Goal: Information Seeking & Learning: Learn about a topic

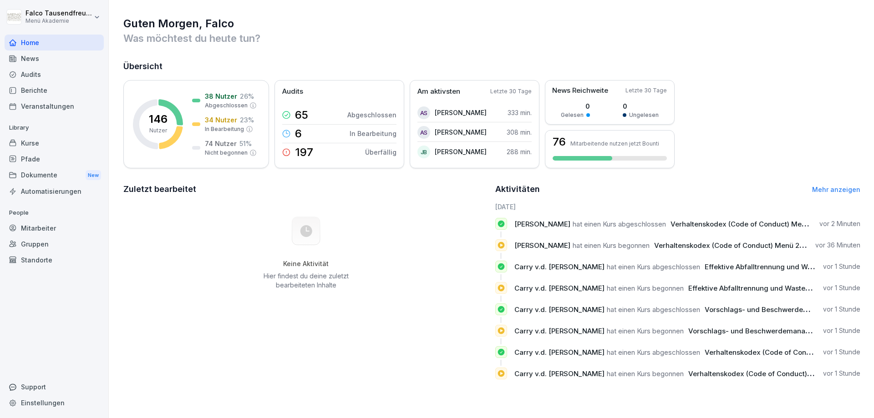
click at [36, 258] on div "Standorte" at bounding box center [54, 260] width 99 height 16
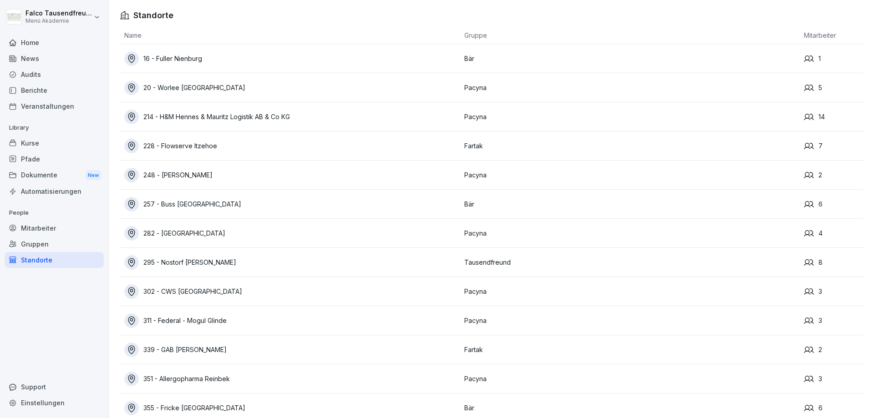
click at [173, 53] on div "16 - Fuller Nienburg" at bounding box center [291, 58] width 335 height 15
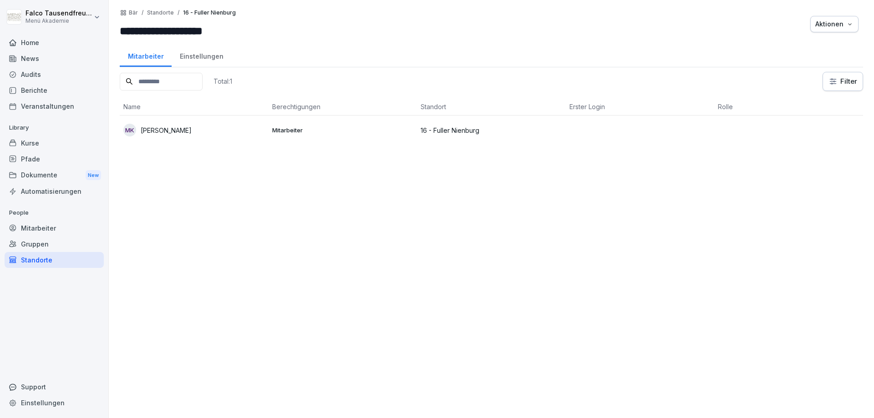
click at [198, 139] on td "MK [PERSON_NAME]" at bounding box center [194, 130] width 149 height 29
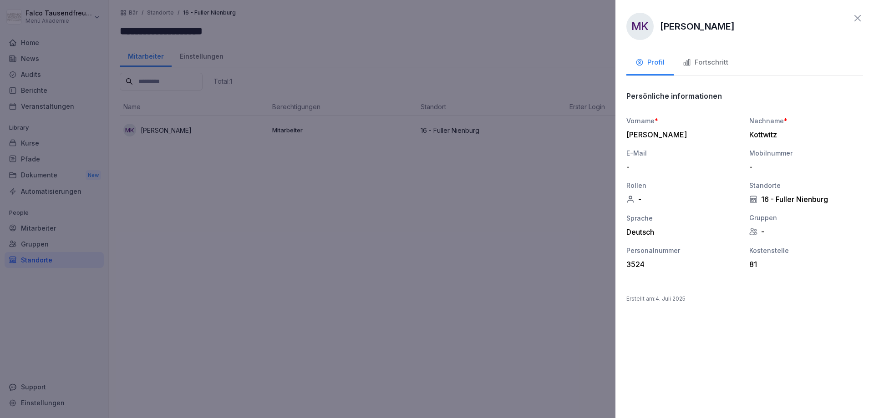
click at [692, 60] on div "Fortschritt" at bounding box center [704, 62] width 45 height 10
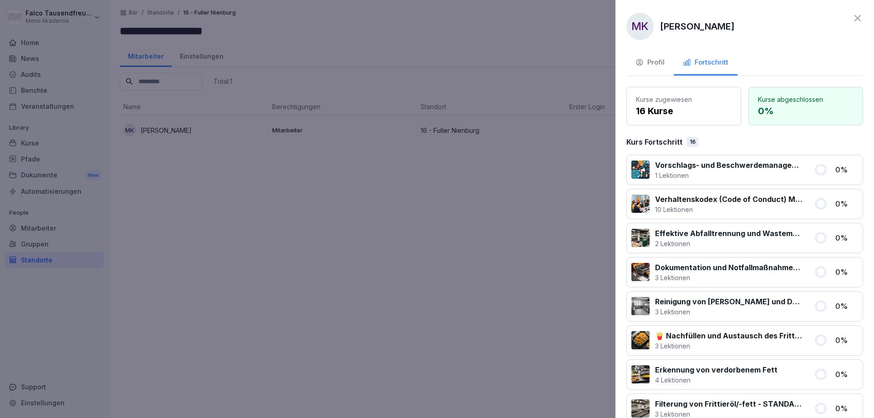
click at [476, 251] on div at bounding box center [437, 209] width 874 height 418
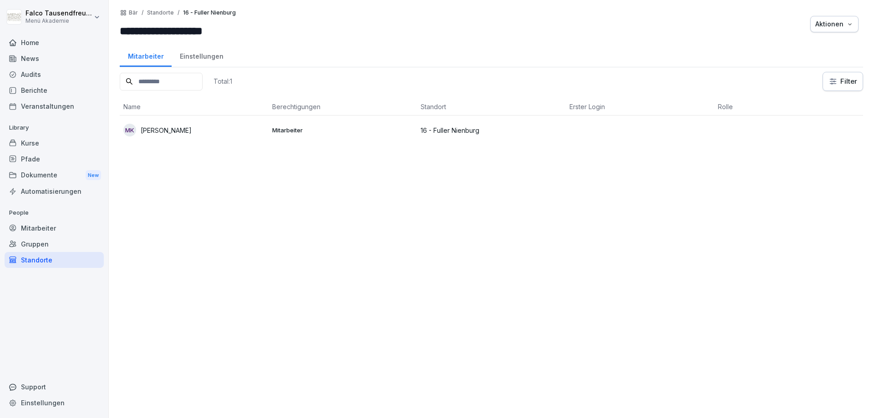
click at [25, 262] on div "Standorte" at bounding box center [54, 260] width 99 height 16
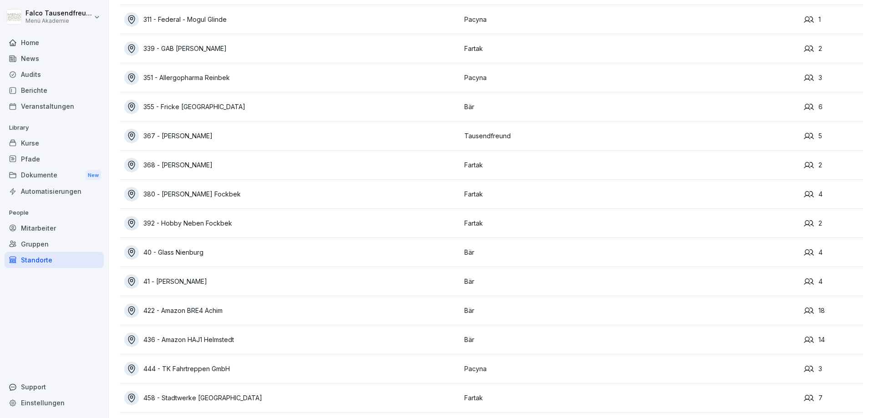
scroll to position [305, 0]
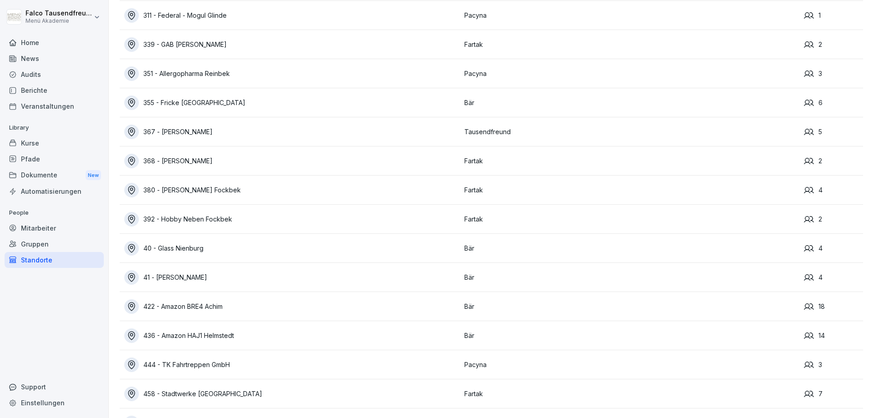
click at [166, 244] on div "40 - Glass Nienburg" at bounding box center [291, 248] width 335 height 15
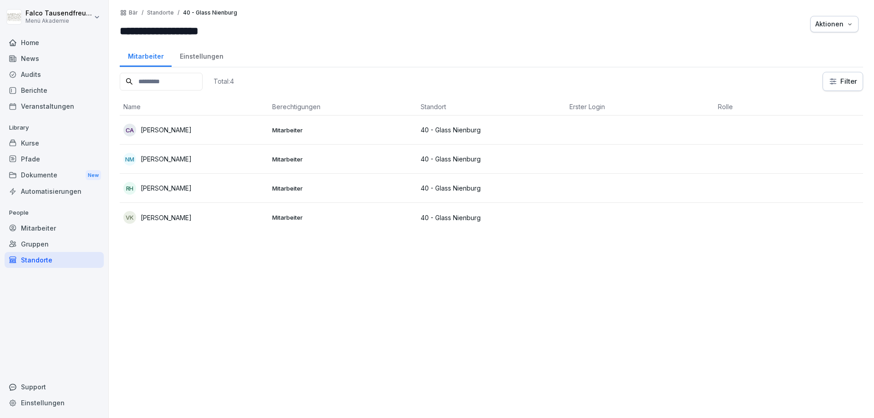
click at [29, 270] on div "Home News Audits Berichte Veranstaltungen Library Kurse Pfade Dokumente New Aut…" at bounding box center [54, 221] width 99 height 384
click at [30, 264] on div "Standorte" at bounding box center [54, 260] width 99 height 16
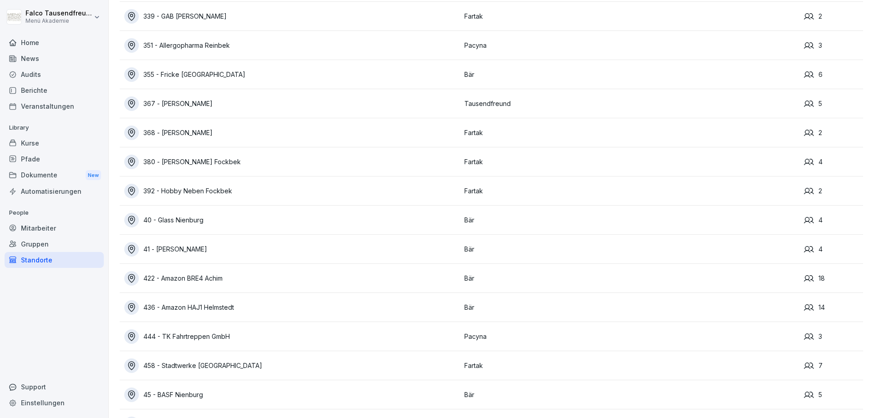
scroll to position [346, 0]
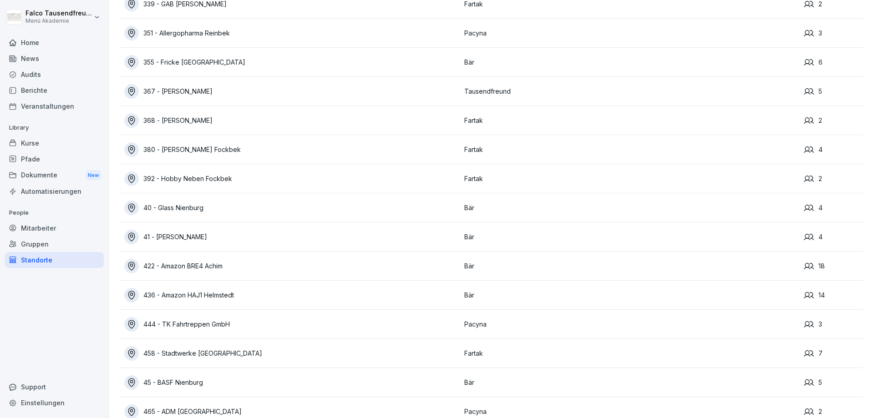
click at [176, 237] on div "41 - [PERSON_NAME]" at bounding box center [291, 237] width 335 height 15
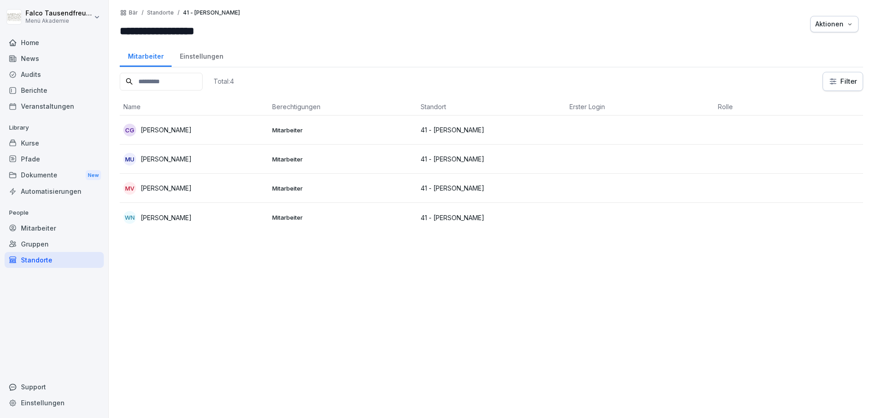
click at [140, 61] on div "Mitarbeiter" at bounding box center [146, 55] width 52 height 23
click at [32, 262] on div "Standorte" at bounding box center [54, 260] width 99 height 16
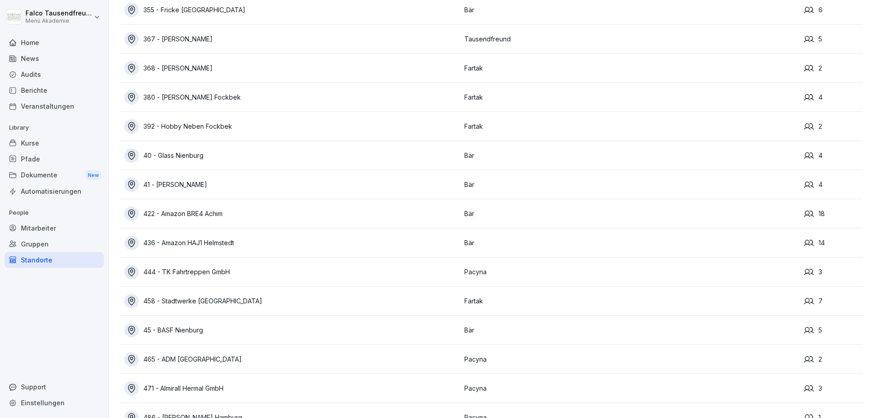
scroll to position [415, 0]
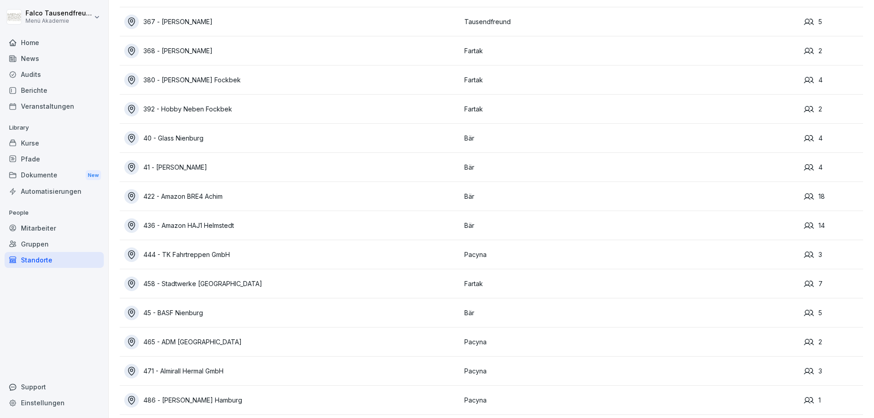
click at [178, 313] on div "45 - BASF Nienburg" at bounding box center [291, 313] width 335 height 15
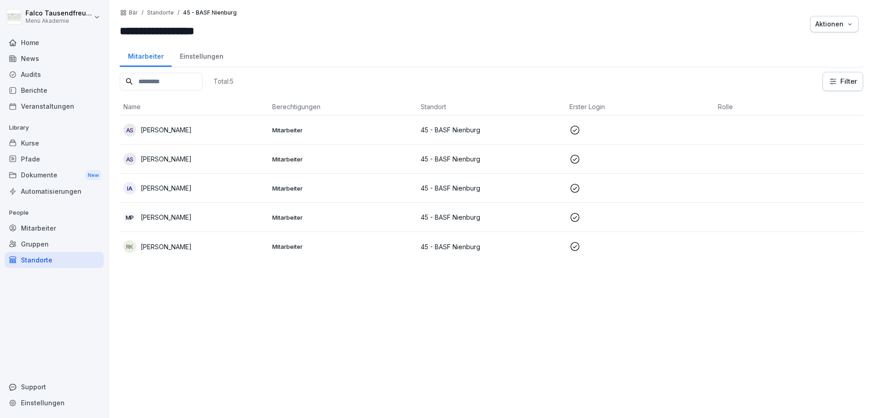
click at [204, 138] on td "AS [PERSON_NAME]" at bounding box center [194, 130] width 149 height 29
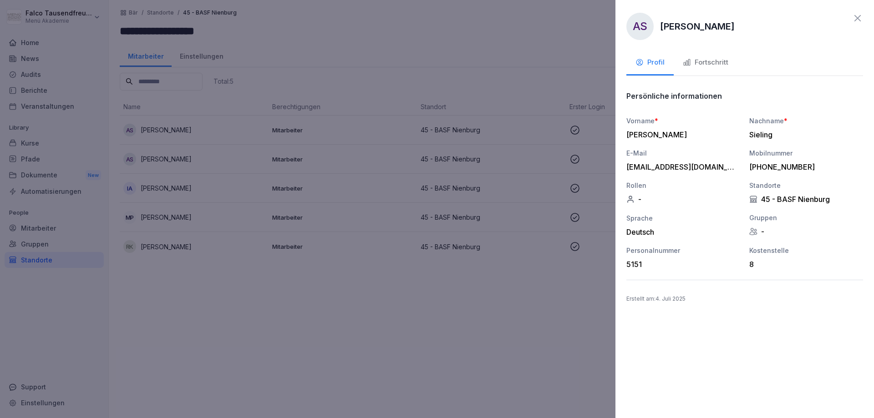
click at [702, 70] on button "Fortschritt" at bounding box center [705, 63] width 64 height 25
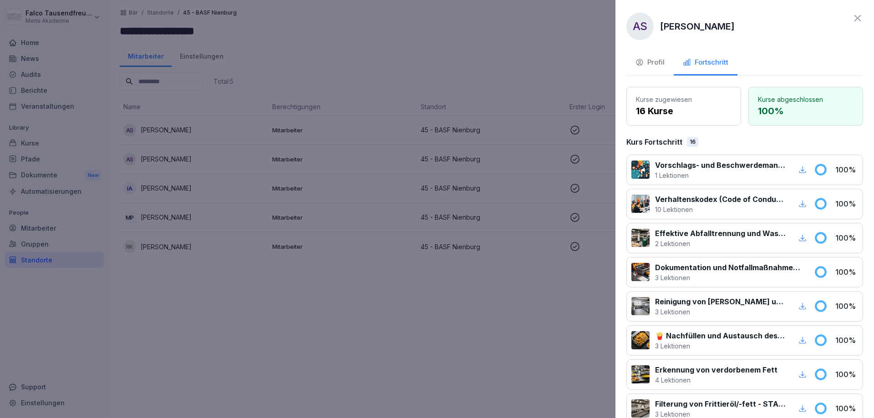
click at [307, 185] on div at bounding box center [437, 209] width 874 height 418
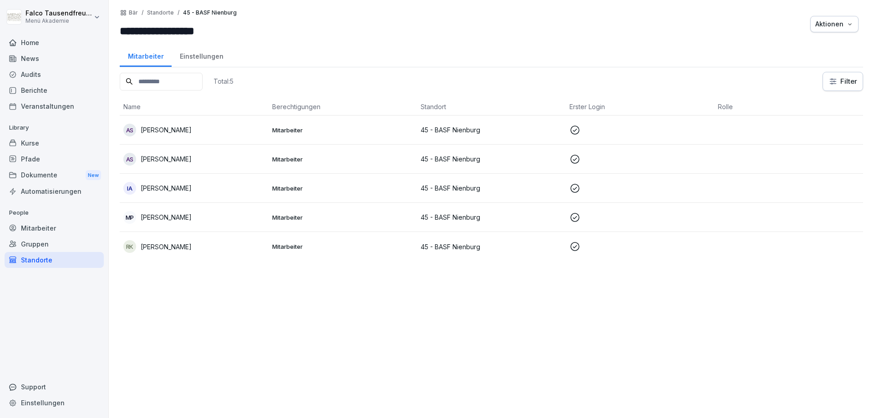
click at [307, 185] on p "Mitarbeiter" at bounding box center [342, 188] width 141 height 8
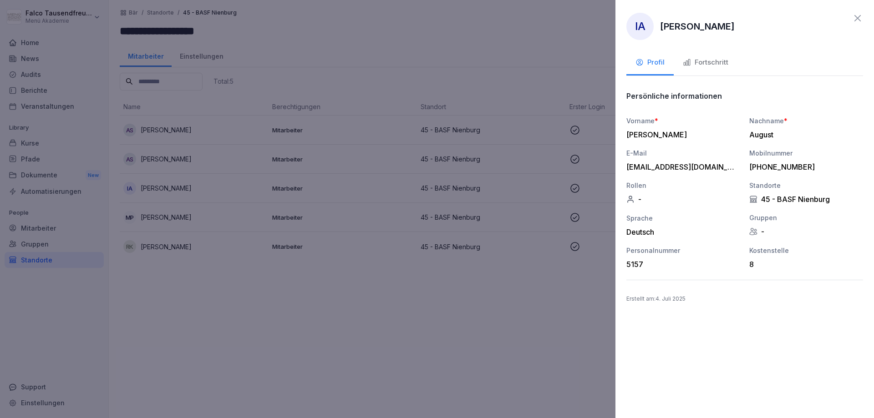
click at [696, 51] on div "IA [PERSON_NAME] Profil Fortschritt Persönliche informationen Vorname * [PERSON…" at bounding box center [744, 209] width 258 height 418
click at [699, 62] on div "Fortschritt" at bounding box center [704, 62] width 45 height 10
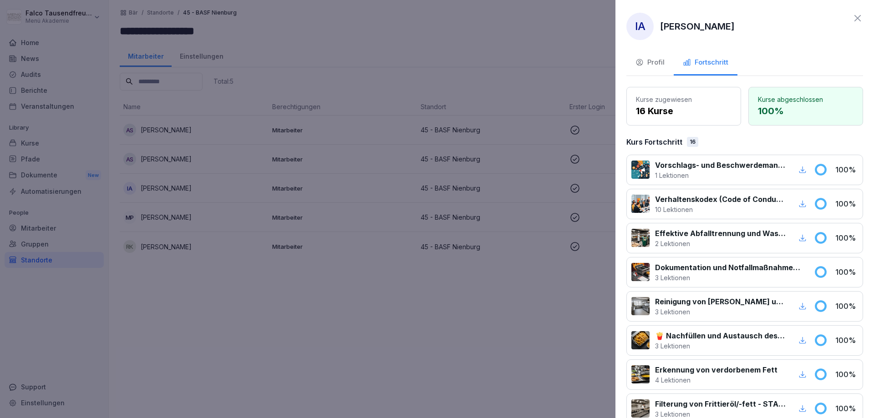
click at [856, 10] on div "IA [PERSON_NAME] Profil Fortschritt Kurse zugewiesen 16 Kurse Kurse abgeschloss…" at bounding box center [744, 209] width 258 height 418
click at [856, 12] on div "IA [PERSON_NAME] Profil Fortschritt Kurse zugewiesen 16 Kurse Kurse abgeschloss…" at bounding box center [744, 209] width 258 height 418
click at [856, 21] on icon at bounding box center [857, 18] width 11 height 11
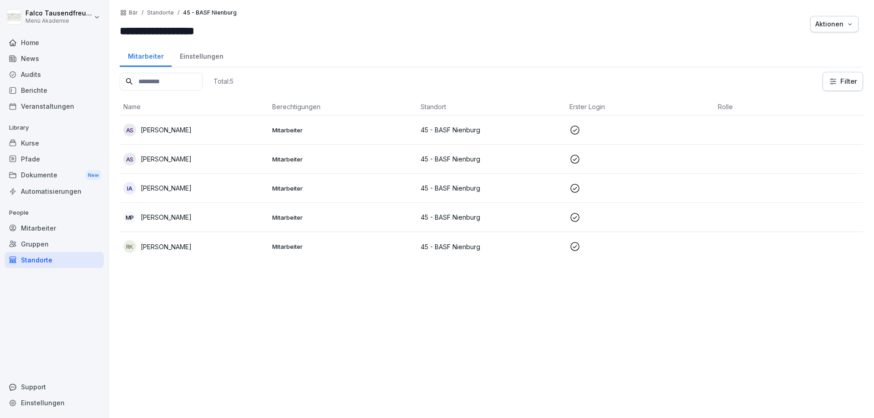
click at [223, 333] on div "Total: 5 Filter Name Berechtigungen Standort Erster Login Rolle AS [PERSON_NAME…" at bounding box center [491, 240] width 743 height 337
click at [166, 248] on p "[PERSON_NAME]" at bounding box center [166, 247] width 51 height 10
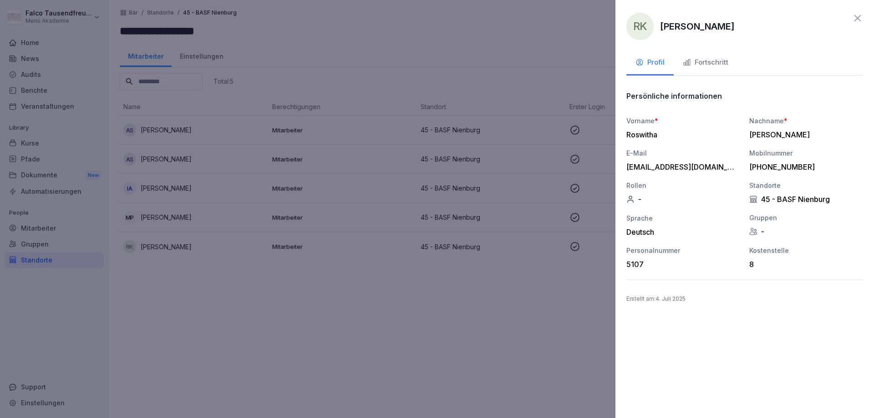
click at [720, 68] on button "Fortschritt" at bounding box center [705, 63] width 64 height 25
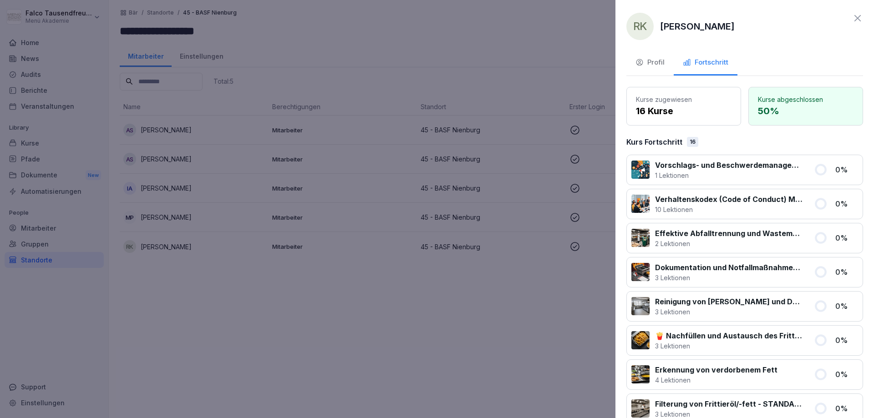
click at [289, 304] on div at bounding box center [437, 209] width 874 height 418
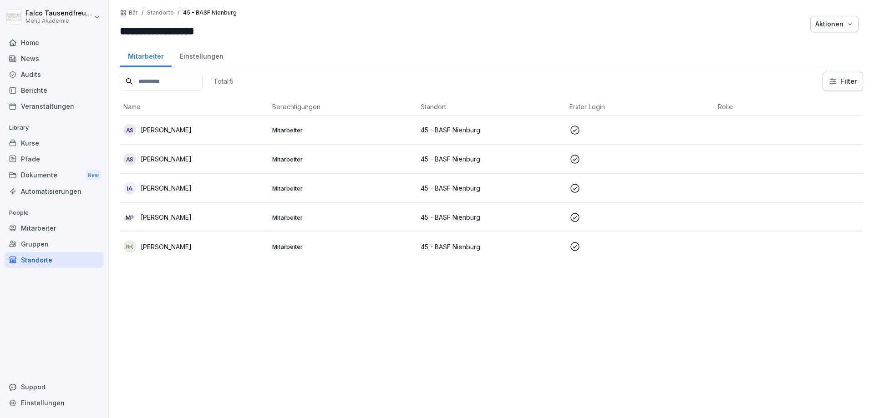
click at [168, 220] on p "[PERSON_NAME]" at bounding box center [166, 217] width 51 height 10
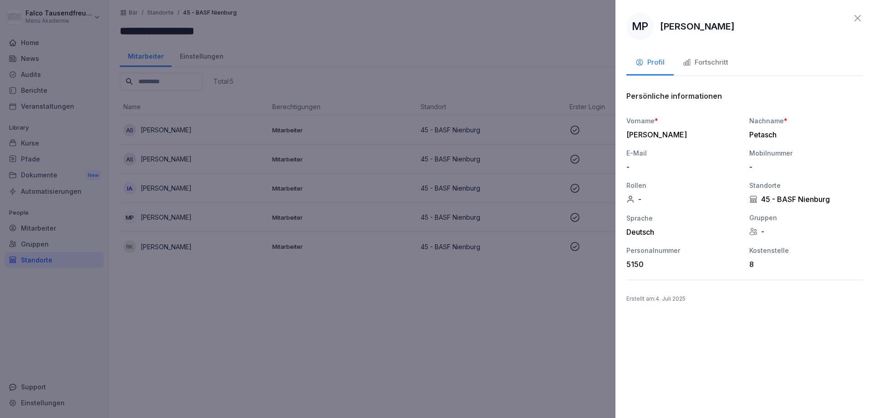
click at [722, 61] on div "Fortschritt" at bounding box center [704, 62] width 45 height 10
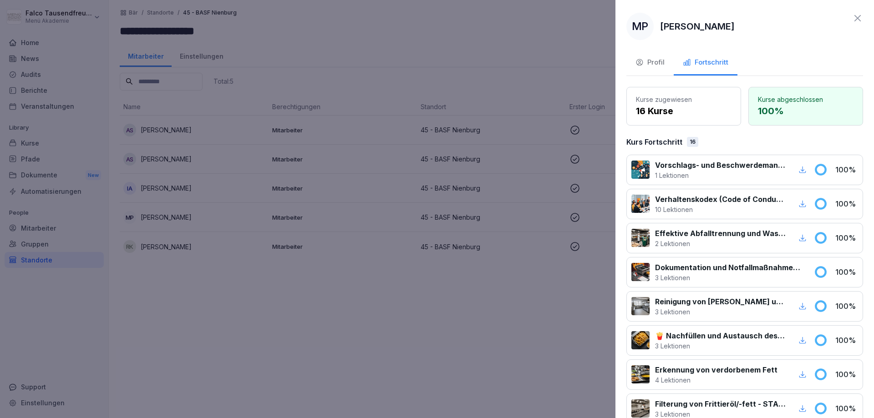
click at [487, 265] on div at bounding box center [437, 209] width 874 height 418
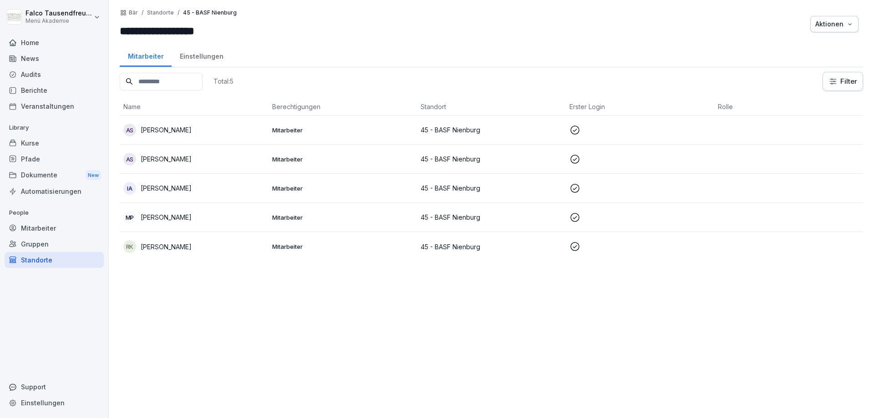
click at [164, 186] on p "[PERSON_NAME]" at bounding box center [166, 188] width 51 height 10
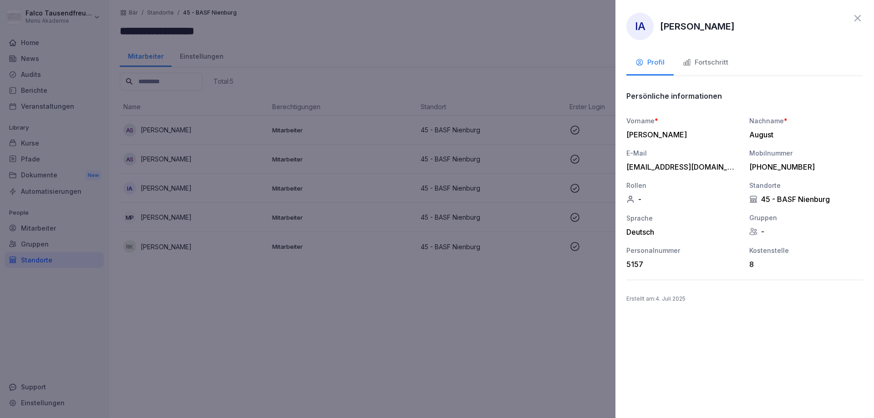
click at [690, 38] on div "IA [PERSON_NAME]" at bounding box center [680, 26] width 108 height 27
click at [692, 65] on div "Fortschritt" at bounding box center [704, 62] width 45 height 10
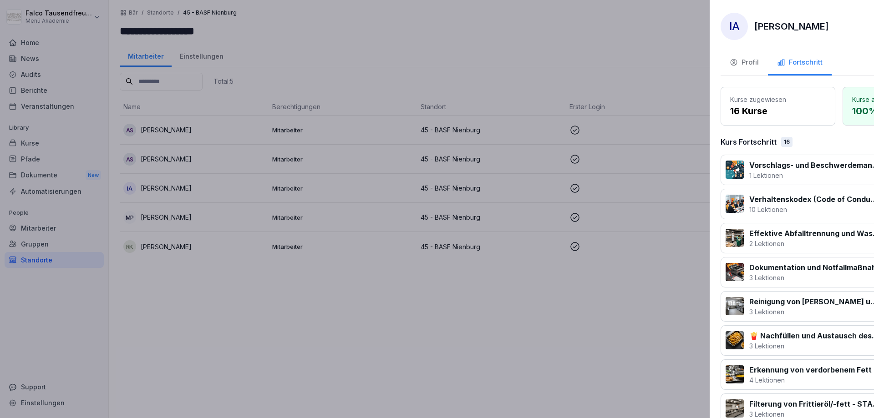
click at [429, 348] on div at bounding box center [437, 209] width 874 height 418
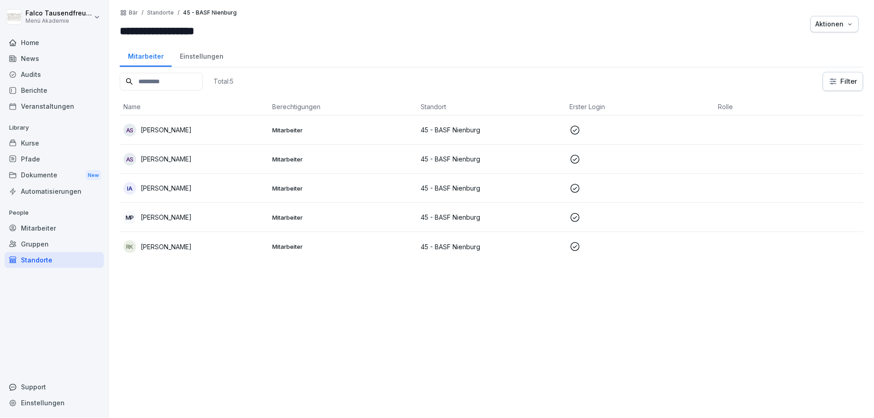
click at [15, 91] on icon at bounding box center [13, 90] width 6 height 6
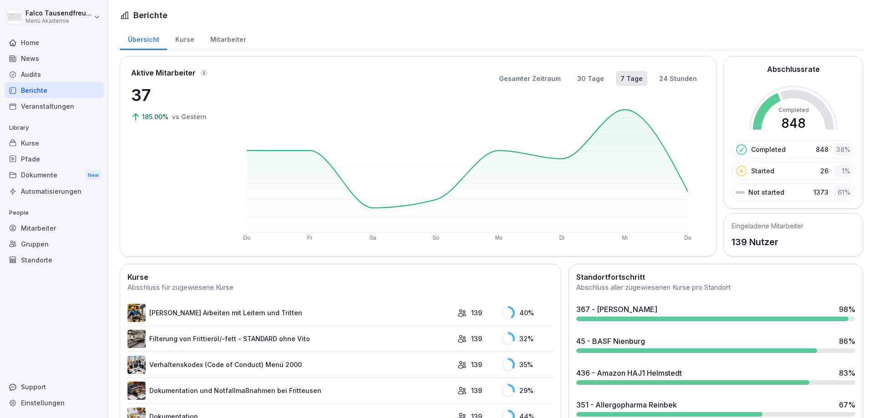
click at [228, 38] on div "Mitarbeiter" at bounding box center [228, 38] width 52 height 23
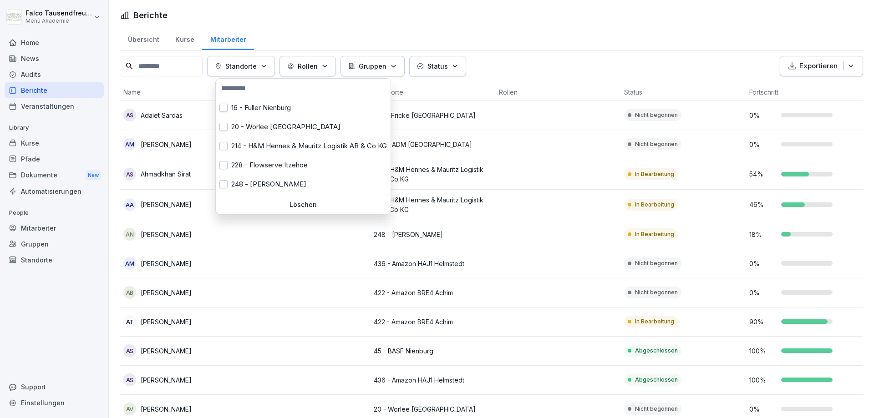
click at [238, 68] on p "Standorte" at bounding box center [240, 66] width 31 height 10
click at [327, 97] on div at bounding box center [303, 89] width 175 height 20
click at [326, 90] on input "text" at bounding box center [302, 88] width 169 height 14
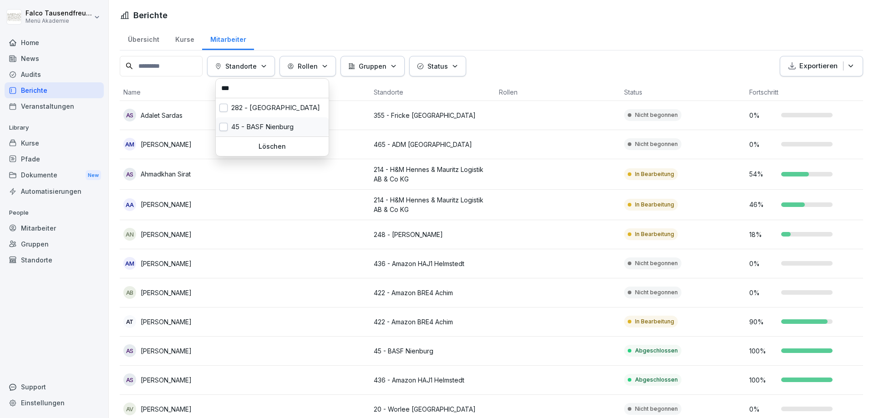
click at [234, 124] on div "45 - BASF Nienburg" at bounding box center [272, 126] width 113 height 19
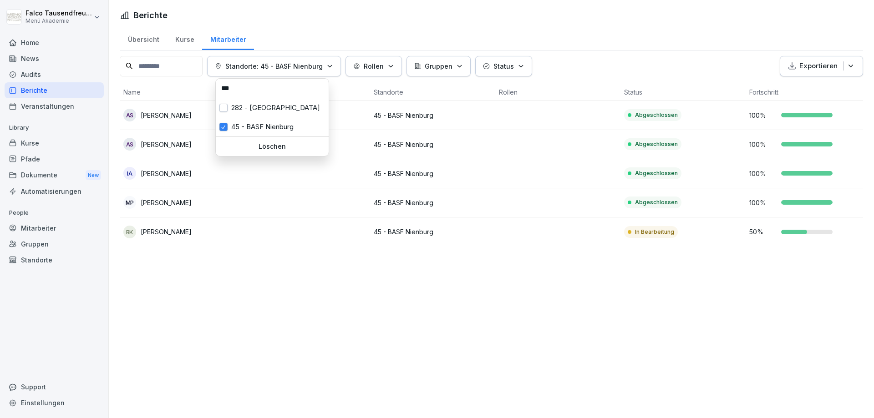
click at [257, 86] on input "***" at bounding box center [271, 88] width 107 height 14
type input "*"
click at [258, 110] on div "41 - [PERSON_NAME]" at bounding box center [272, 107] width 113 height 19
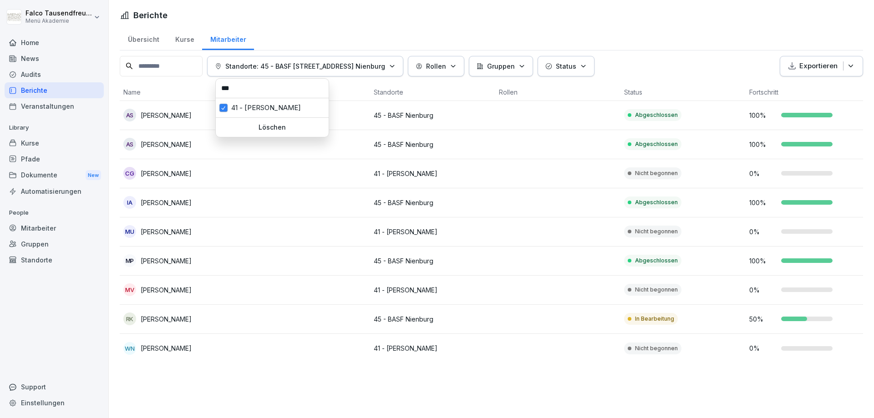
click at [263, 88] on input "***" at bounding box center [271, 88] width 107 height 14
type input "*"
click at [256, 109] on div "16 - Fuller Nienburg" at bounding box center [272, 107] width 113 height 19
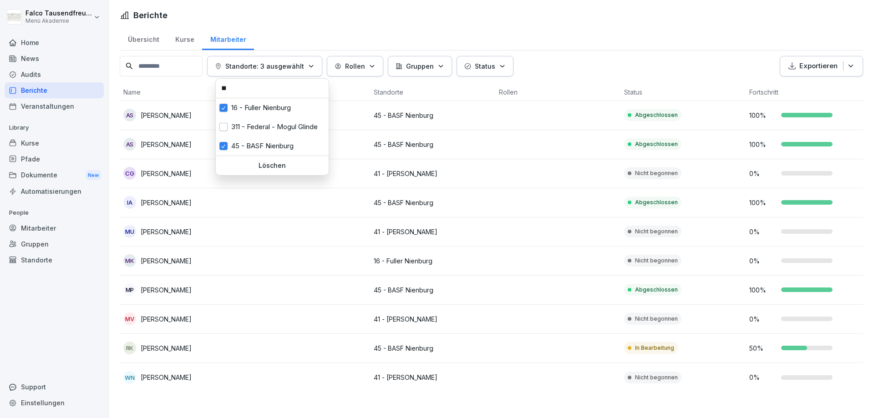
click at [259, 93] on input "**" at bounding box center [271, 88] width 107 height 14
type input "*"
type input "***"
click at [236, 108] on div "40 - Glass Nienburg" at bounding box center [272, 107] width 113 height 19
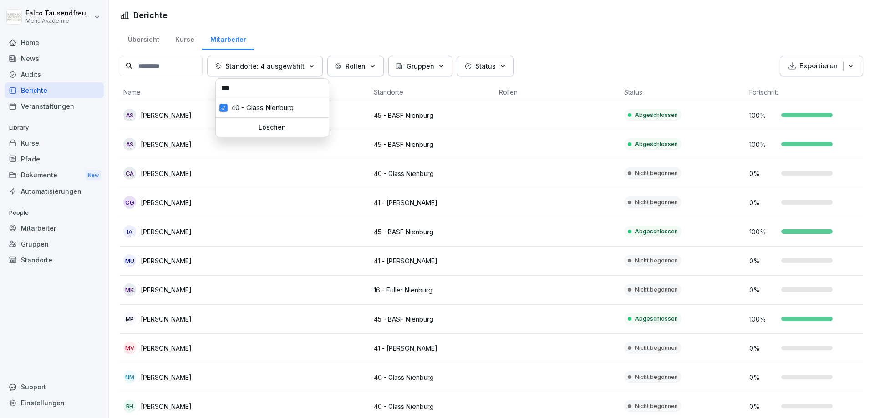
click at [263, 238] on html "[PERSON_NAME] Menü Akademie Home News Audits Berichte Veranstaltungen Library K…" at bounding box center [437, 209] width 874 height 418
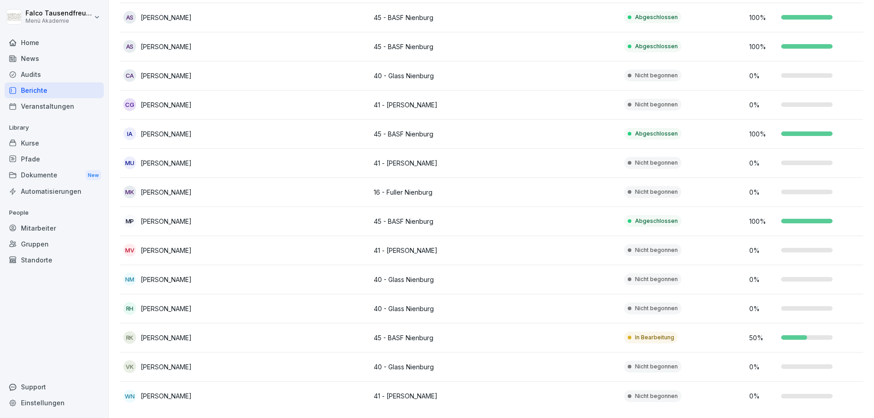
drag, startPoint x: 848, startPoint y: 121, endPoint x: 873, endPoint y: 108, distance: 28.5
click at [863, 108] on div "Name Gruppen Standorte Rollen Status Fortschritt AS [PERSON_NAME] 45 - BASF Nie…" at bounding box center [491, 198] width 743 height 425
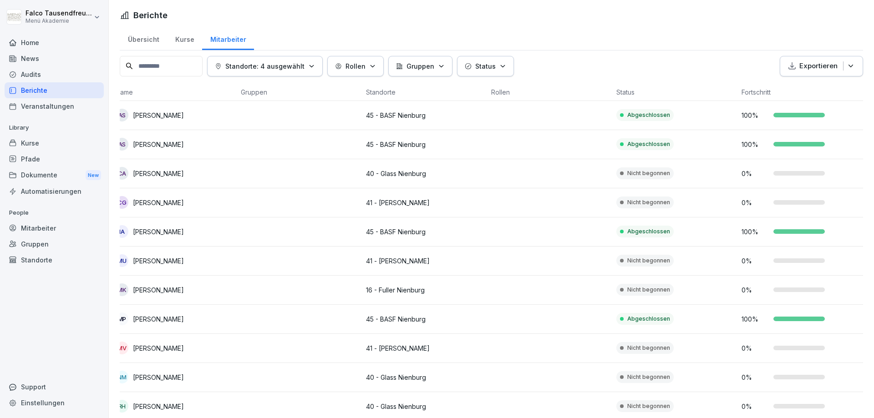
scroll to position [17, 0]
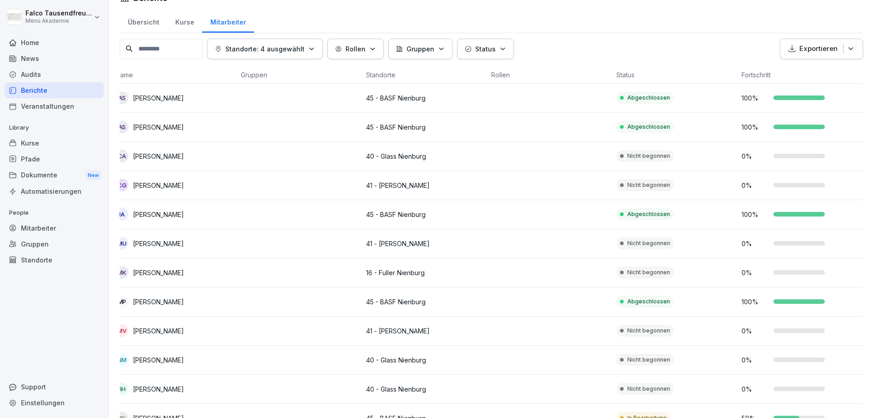
click at [26, 35] on div "Home" at bounding box center [54, 43] width 99 height 16
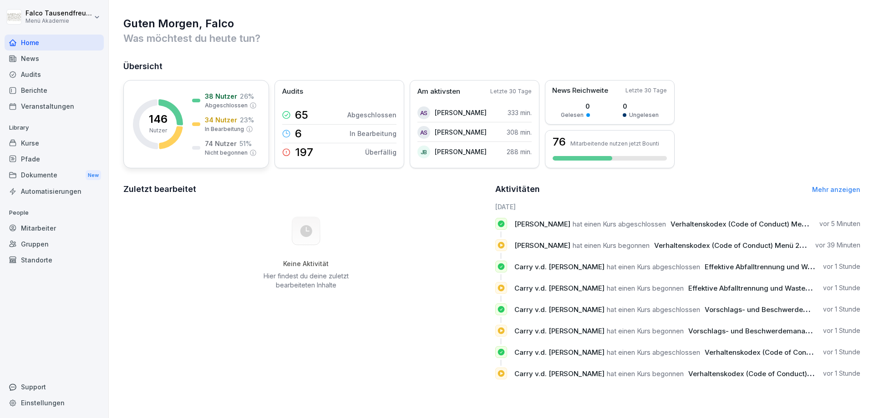
click at [187, 152] on div "146 Nutzer 38 Nutzer 26 % Abgeschlossen 34 Nutzer 23 % In Bearbeitung 74 Nutzer…" at bounding box center [196, 124] width 146 height 88
click at [221, 100] on p "38 Nutzer" at bounding box center [221, 96] width 32 height 10
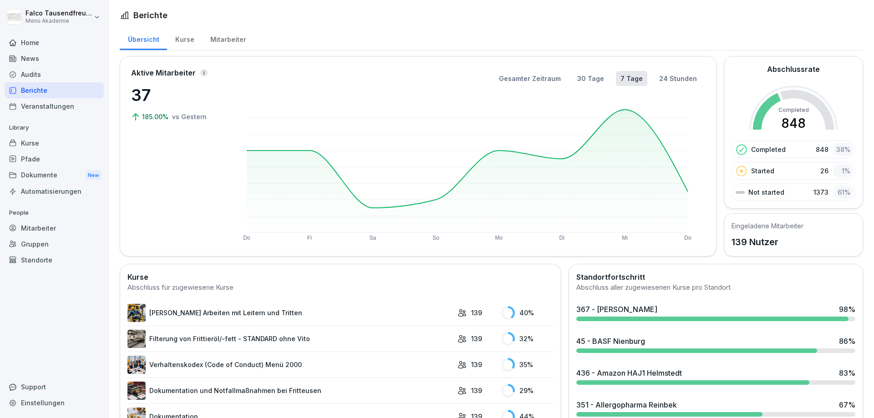
click at [221, 100] on p "37" at bounding box center [176, 95] width 91 height 25
click at [215, 88] on p "37" at bounding box center [176, 95] width 91 height 25
click at [220, 39] on div "Mitarbeiter" at bounding box center [228, 38] width 52 height 23
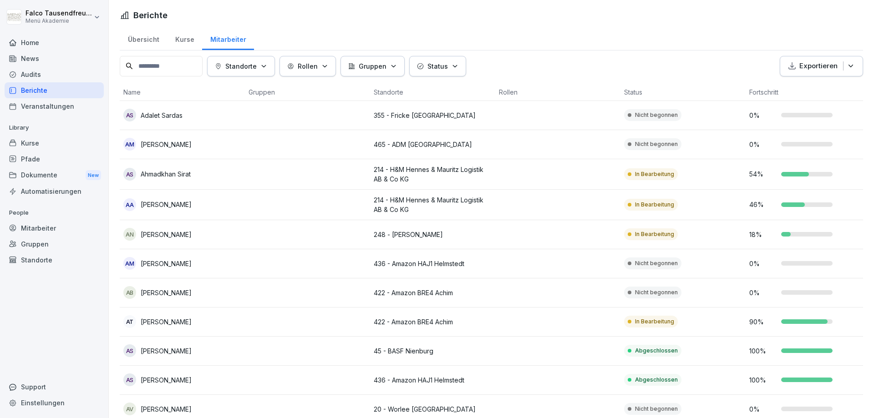
click at [173, 67] on input at bounding box center [161, 66] width 83 height 20
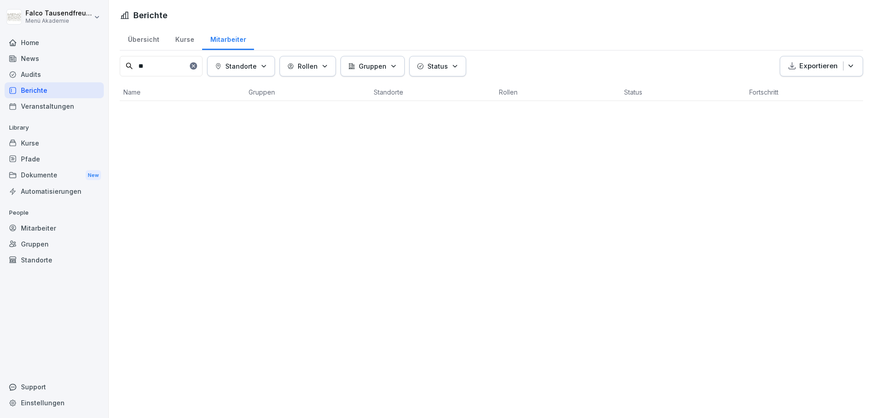
type input "*"
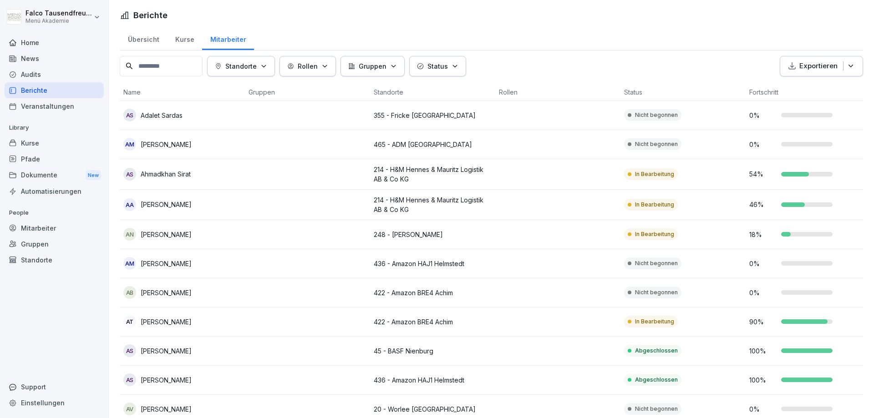
click at [271, 73] on button "Standorte" at bounding box center [241, 66] width 68 height 20
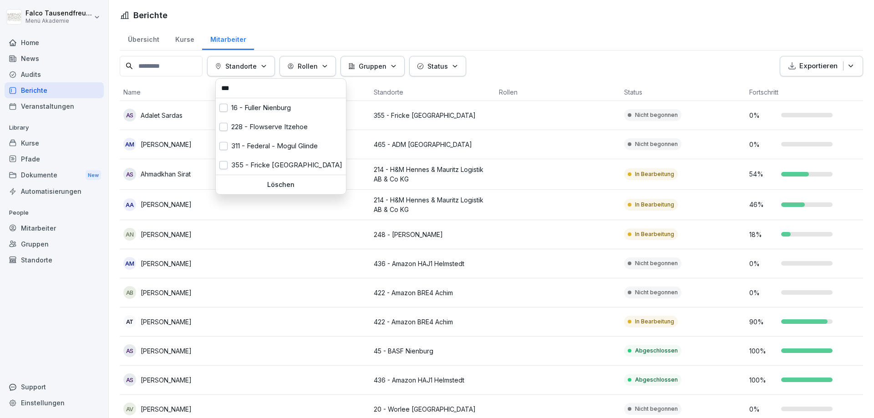
type input "***"
click at [243, 168] on div "355 - Fricke [GEOGRAPHIC_DATA]" at bounding box center [281, 165] width 130 height 19
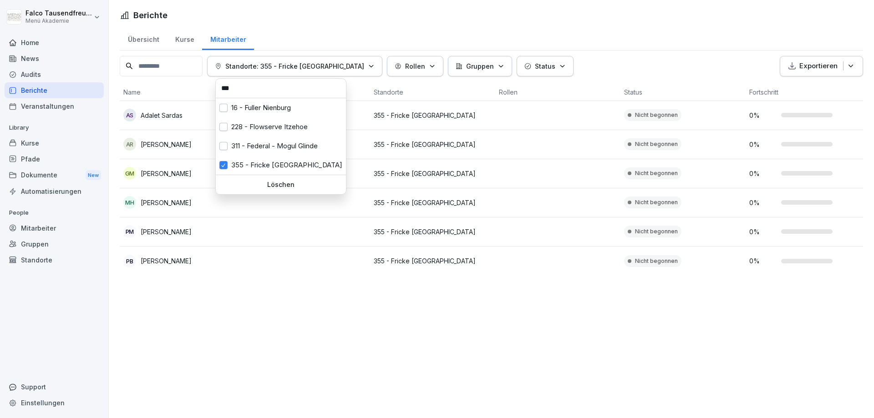
click at [238, 322] on html "[PERSON_NAME] Menü Akademie Home News Audits Berichte Veranstaltungen Library K…" at bounding box center [437, 209] width 874 height 418
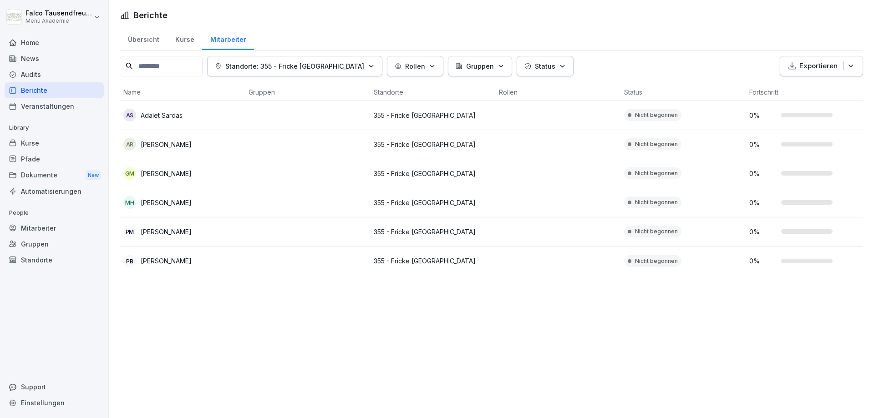
click at [40, 36] on div "Home" at bounding box center [54, 43] width 99 height 16
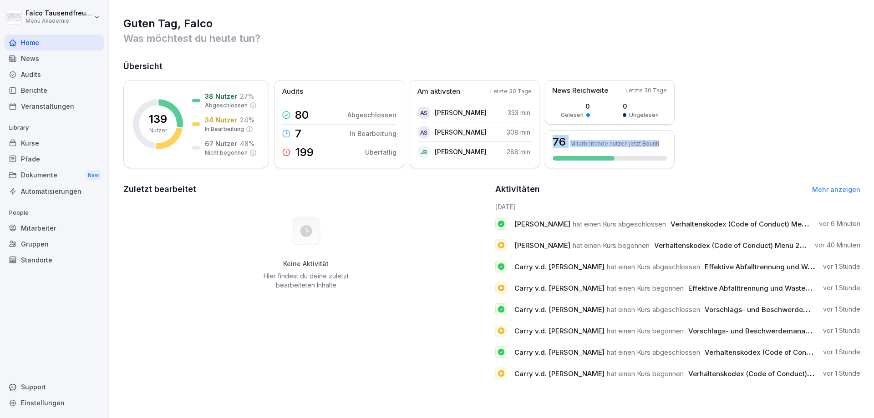
drag, startPoint x: 873, startPoint y: 111, endPoint x: 832, endPoint y: 96, distance: 44.0
click at [864, 141] on div "Guten Tag, [PERSON_NAME] Was möchtest du [DATE] tun? Übersicht 139 Nutzer 38 Nu…" at bounding box center [491, 201] width 765 height 403
click at [829, 95] on div "139 Nutzer 38 Nutzer 27 % Abgeschlossen 34 Nutzer 24 % In Bearbeitung 67 Nutzer…" at bounding box center [491, 124] width 737 height 88
click at [135, 75] on div "Übersicht 139 Nutzer 38 Nutzer 27 % Abgeschlossen 34 Nutzer 24 % In Bearbeitung…" at bounding box center [491, 114] width 737 height 108
